Goal: Check status

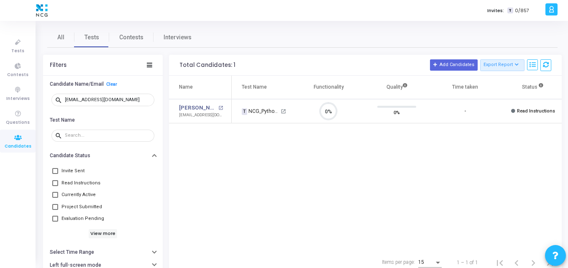
scroll to position [18, 21]
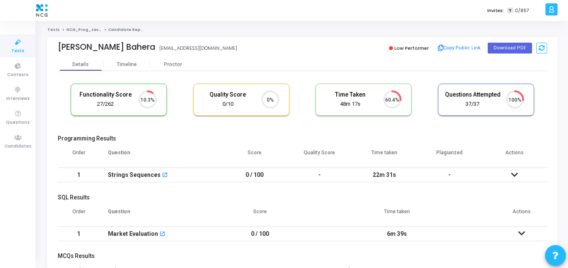
scroll to position [4, 4]
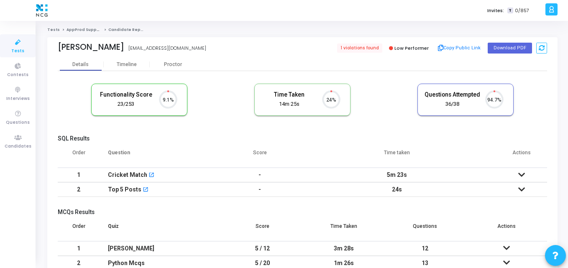
scroll to position [18, 21]
